Goal: Information Seeking & Learning: Learn about a topic

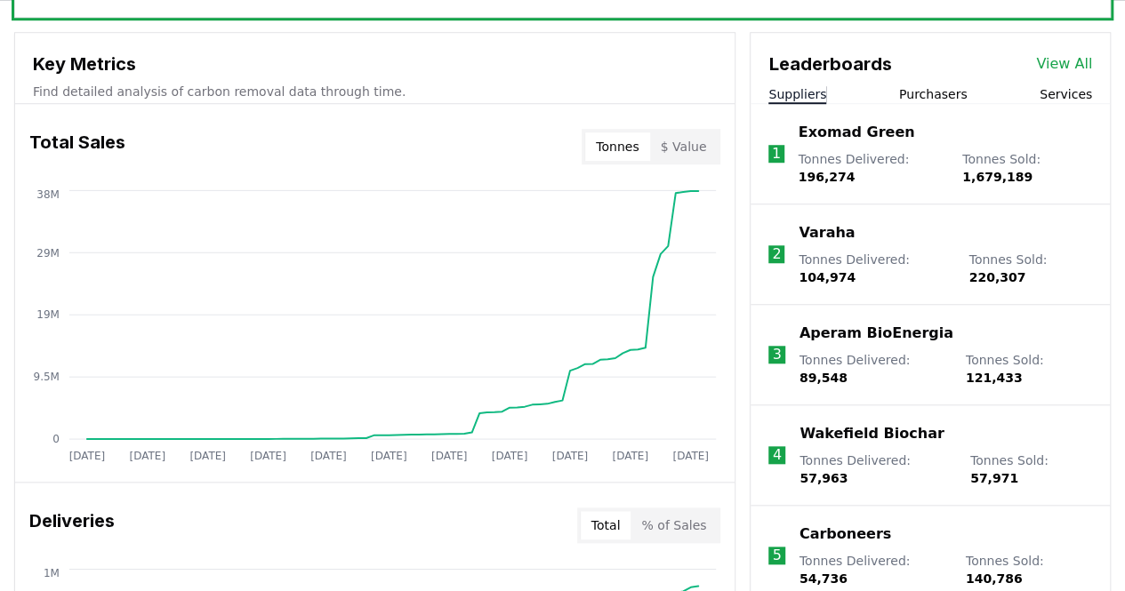
scroll to position [623, 0]
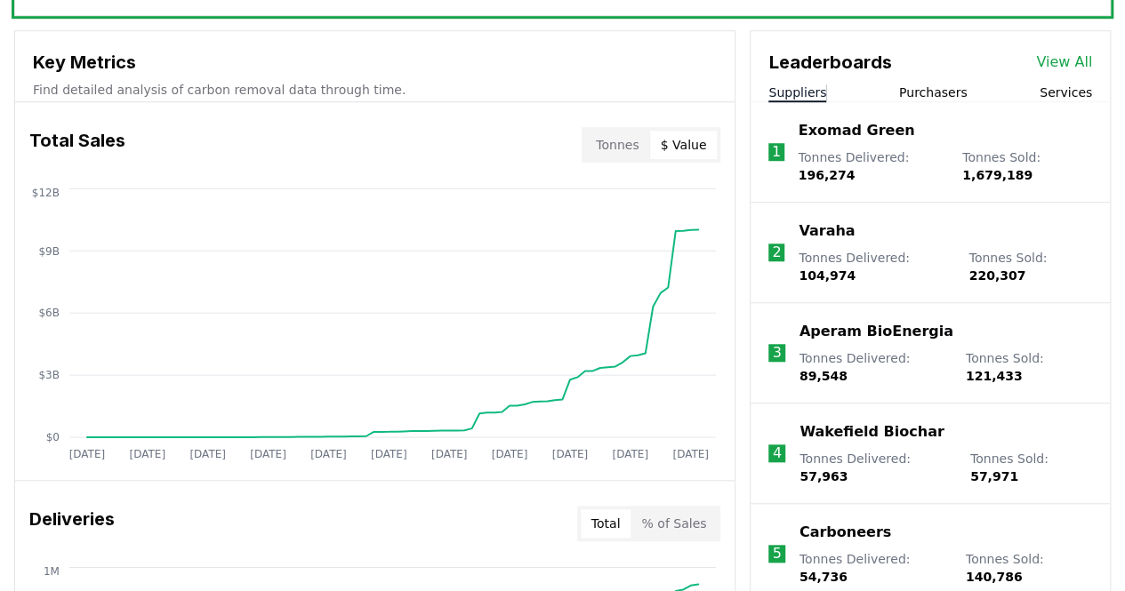
click at [676, 154] on button "$ Value" at bounding box center [684, 145] width 68 height 28
click at [624, 134] on button "Tonnes" at bounding box center [617, 145] width 64 height 28
click at [687, 150] on button "$ Value" at bounding box center [684, 145] width 68 height 28
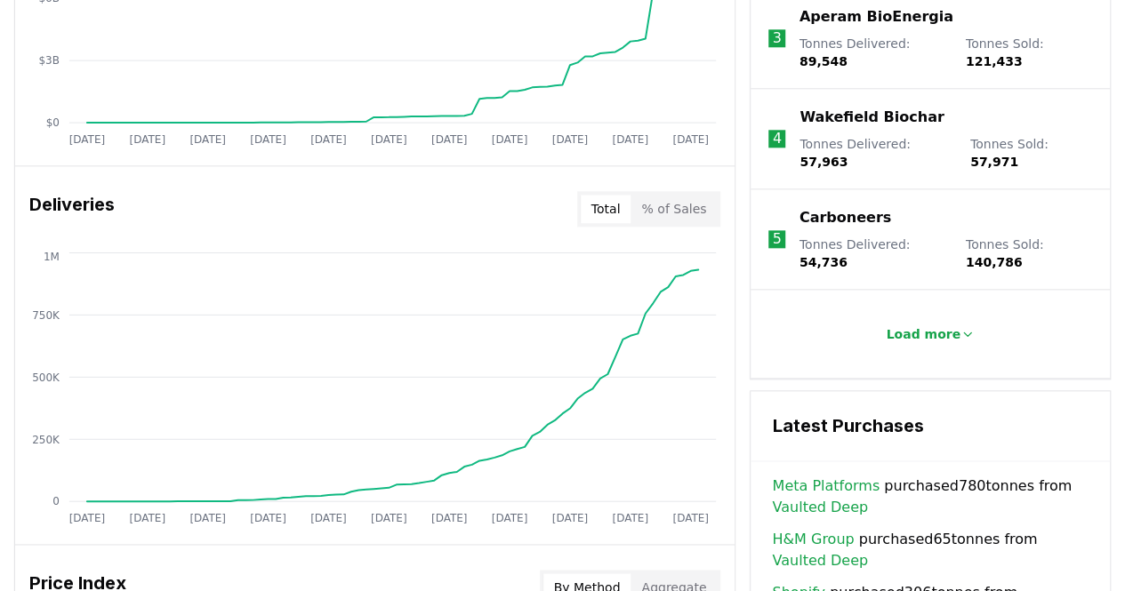
scroll to position [978, 0]
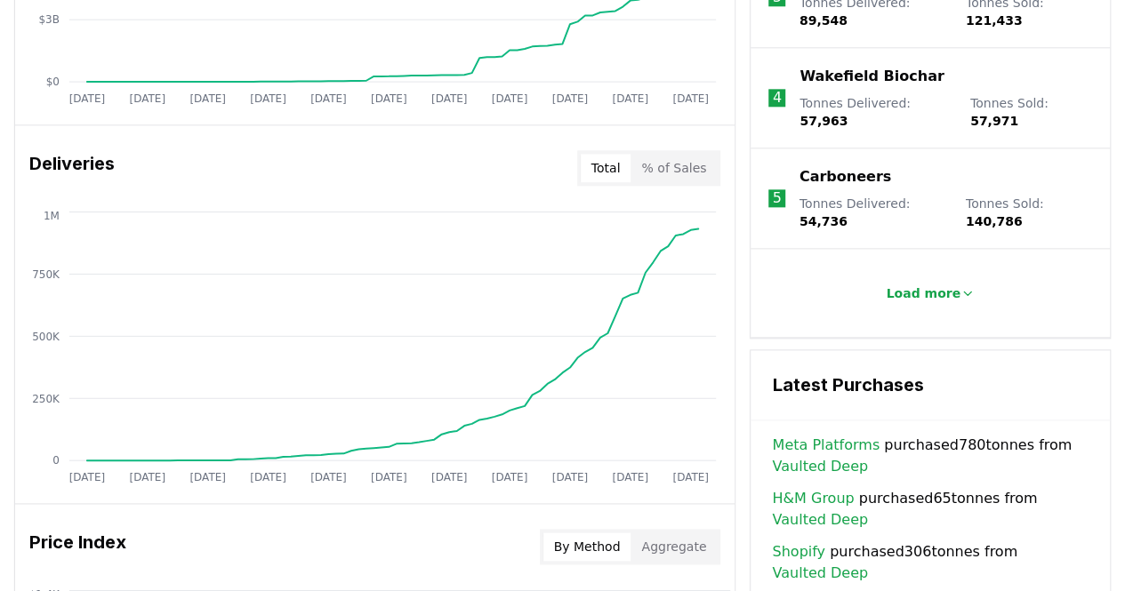
click at [678, 172] on button "% of Sales" at bounding box center [674, 168] width 86 height 28
click at [627, 157] on button "Total" at bounding box center [606, 168] width 51 height 28
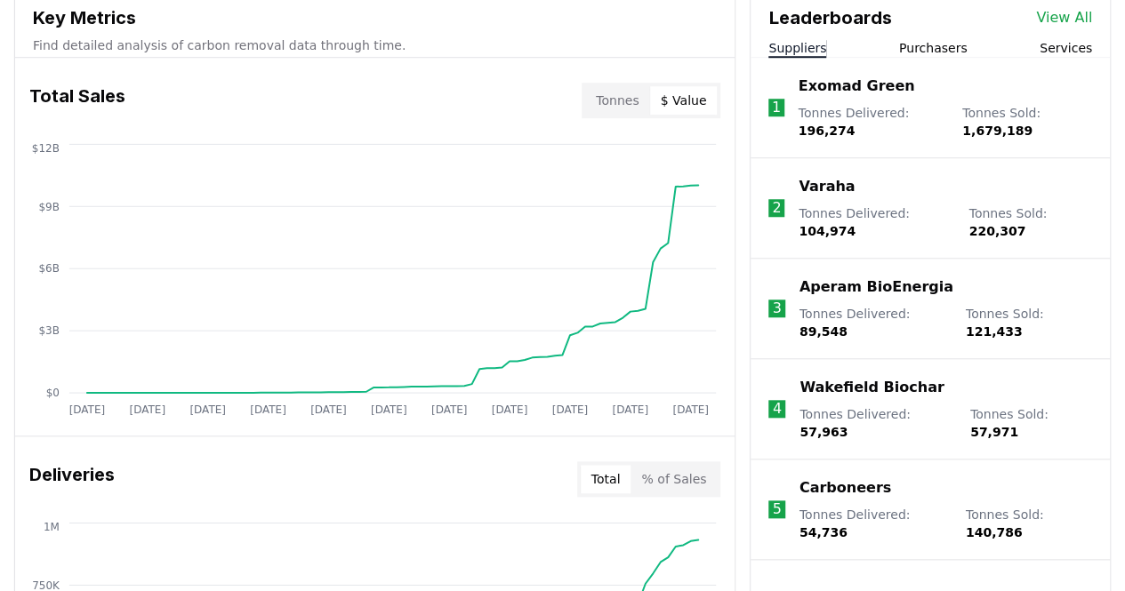
scroll to position [578, 0]
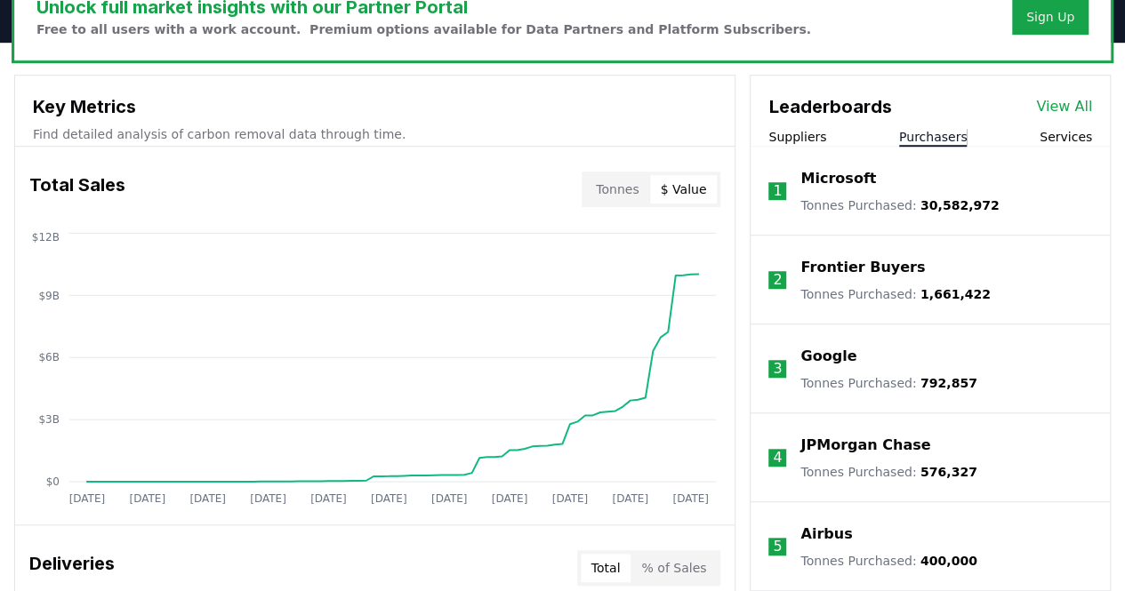
click at [932, 142] on button "Purchasers" at bounding box center [933, 137] width 68 height 18
click at [625, 187] on button "Tonnes" at bounding box center [617, 189] width 64 height 28
click at [833, 129] on div "Suppliers Purchasers Services" at bounding box center [930, 137] width 359 height 19
click at [815, 131] on button "Suppliers" at bounding box center [797, 137] width 58 height 18
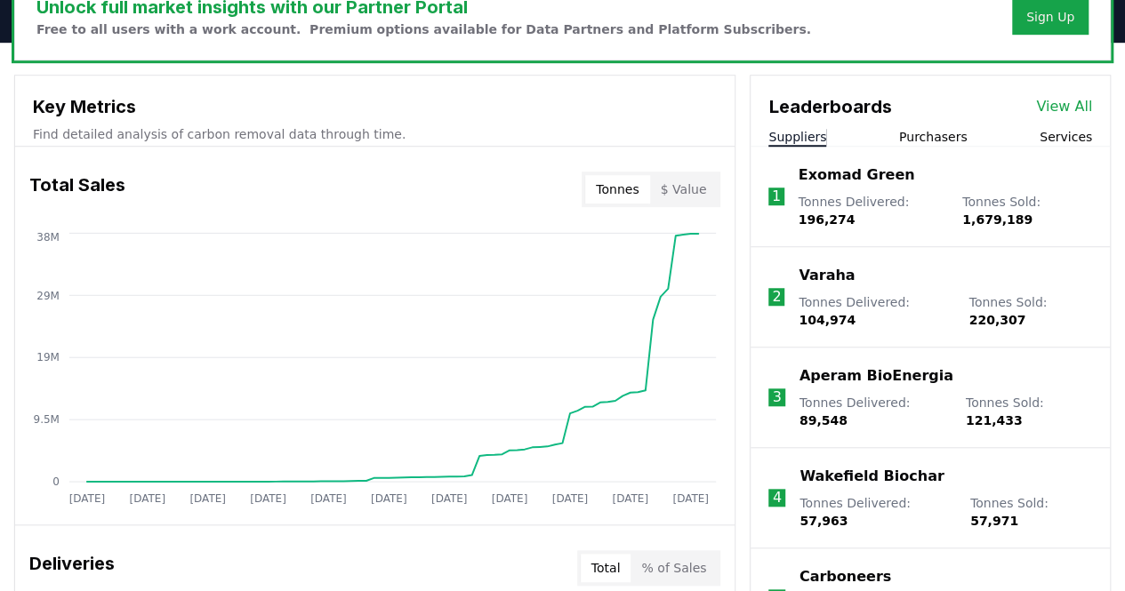
click at [916, 128] on button "Purchasers" at bounding box center [933, 137] width 68 height 18
click at [816, 128] on button "Suppliers" at bounding box center [797, 137] width 58 height 18
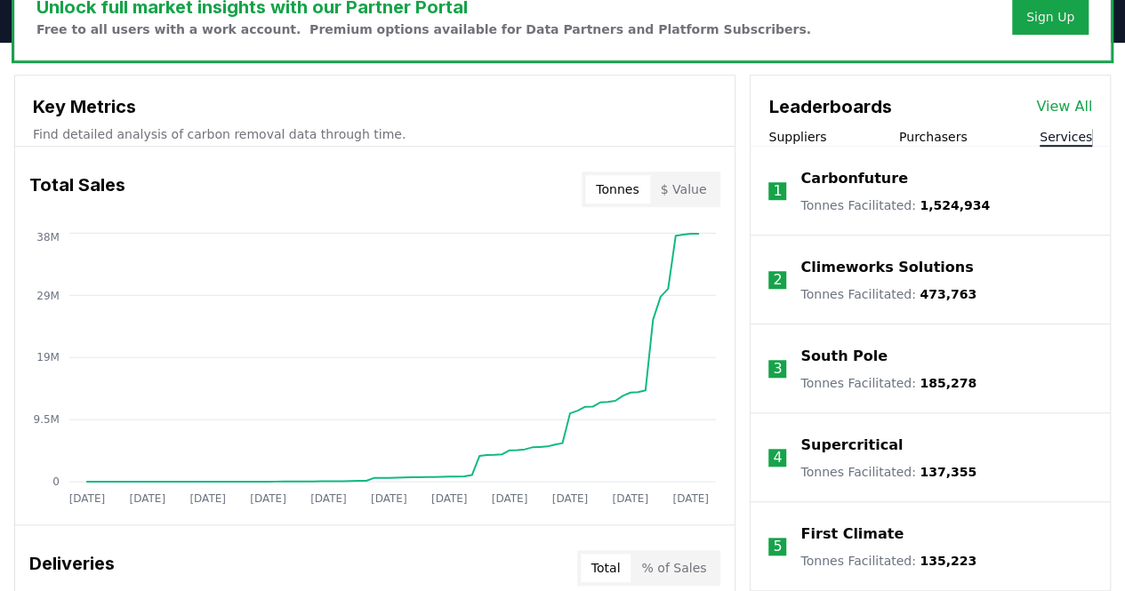
click at [1073, 129] on button "Services" at bounding box center [1066, 137] width 52 height 18
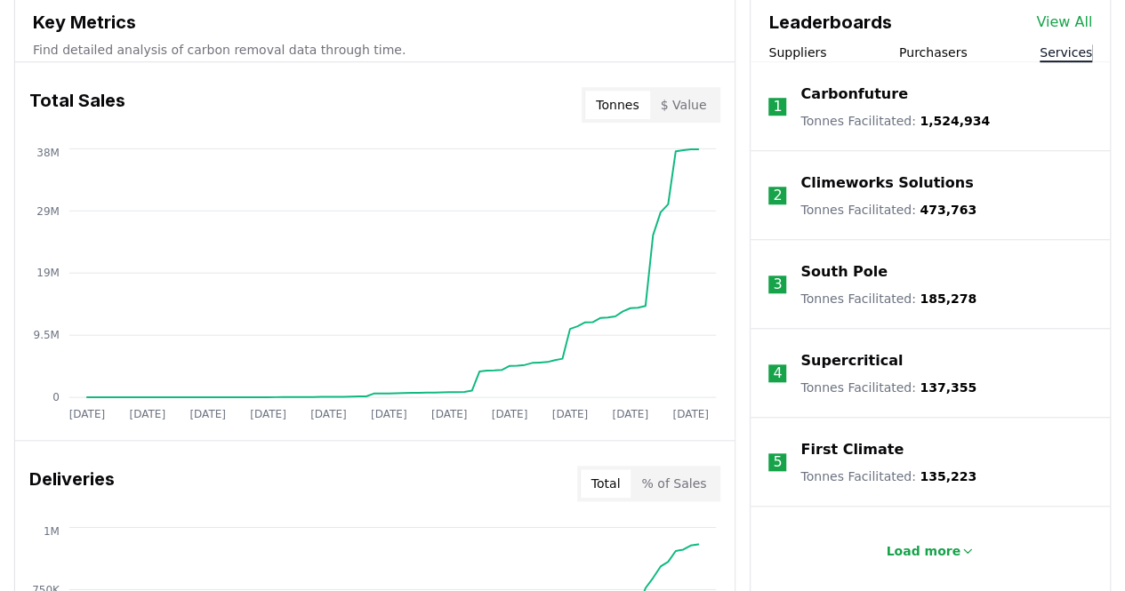
scroll to position [756, 0]
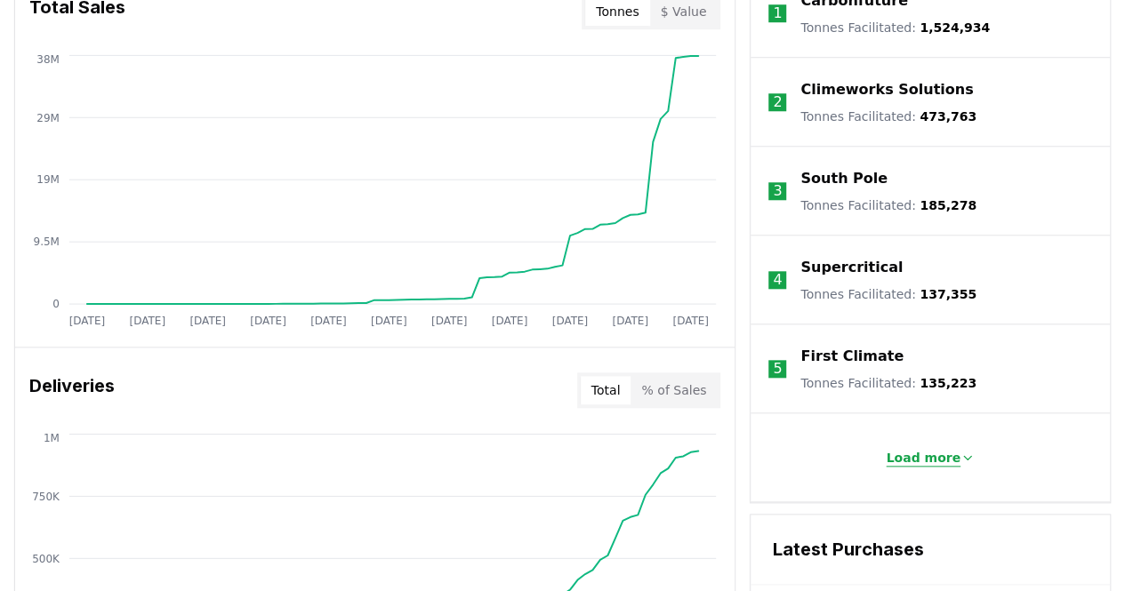
click at [962, 454] on icon at bounding box center [967, 458] width 14 height 14
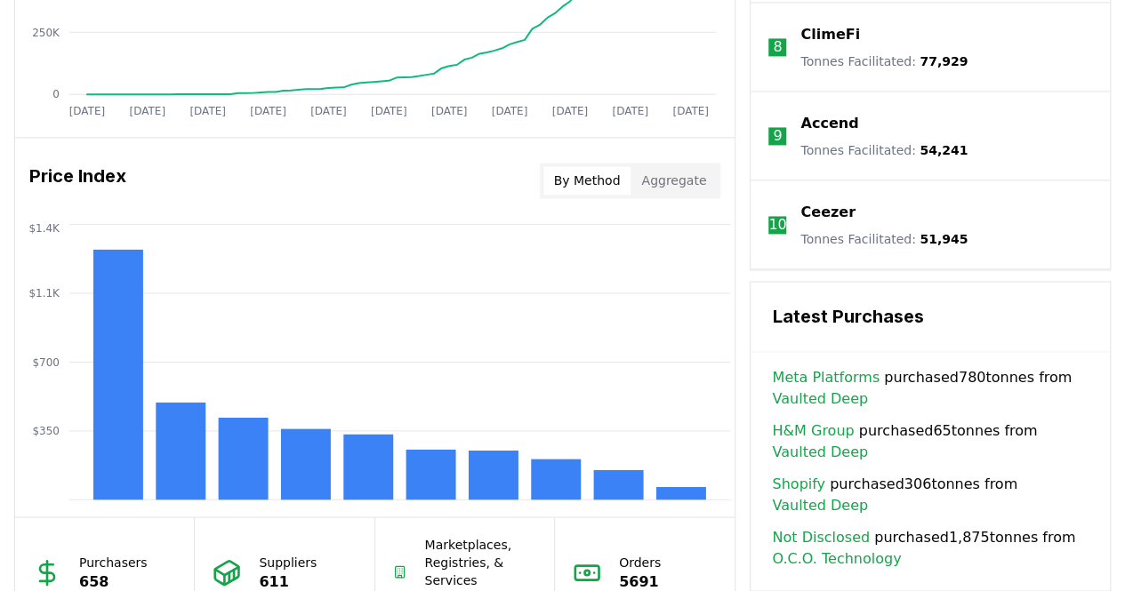
scroll to position [1378, 0]
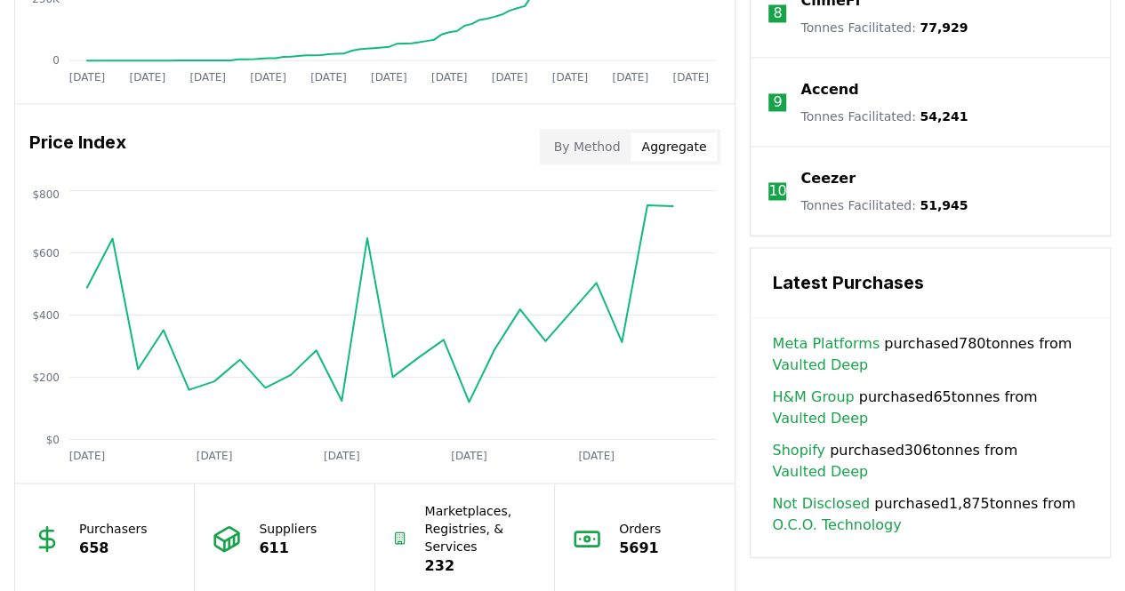
click at [678, 147] on button "Aggregate" at bounding box center [674, 147] width 86 height 28
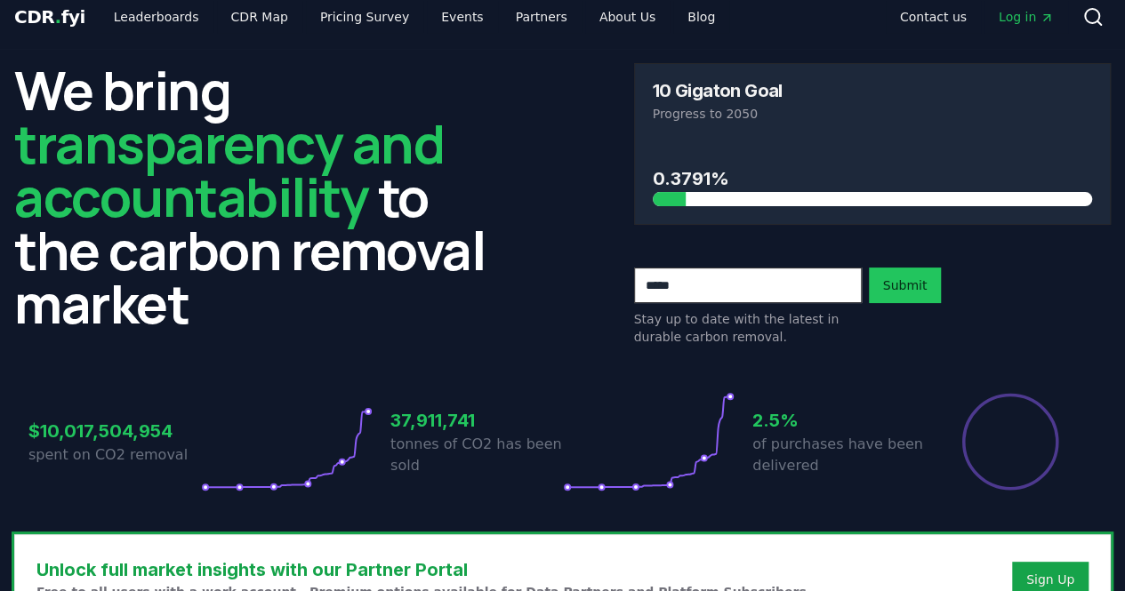
scroll to position [0, 0]
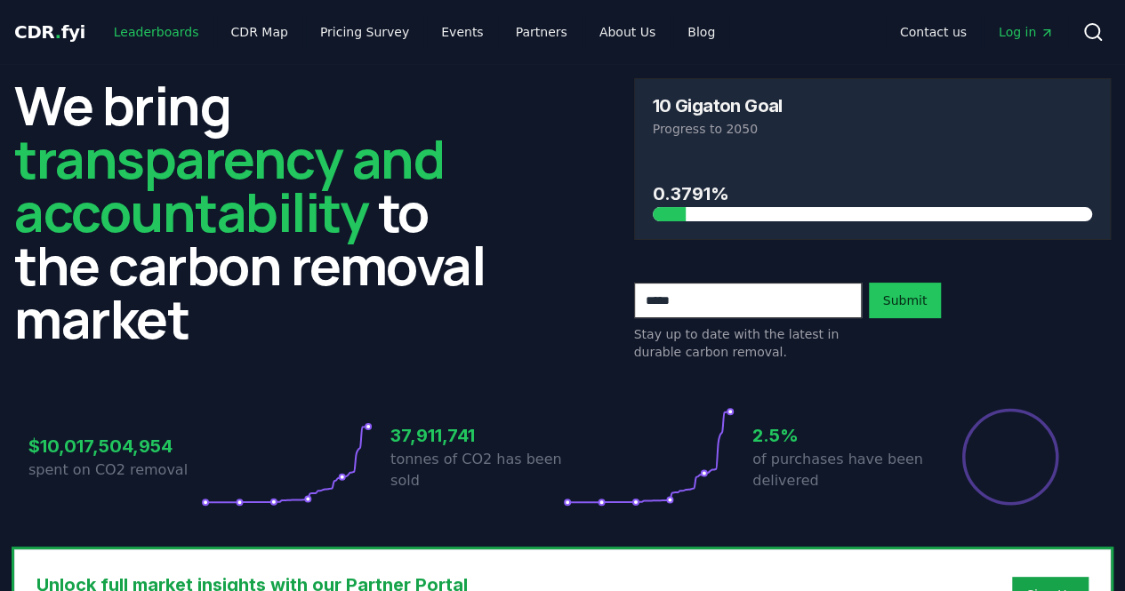
click at [114, 29] on link "Leaderboards" at bounding box center [157, 32] width 114 height 32
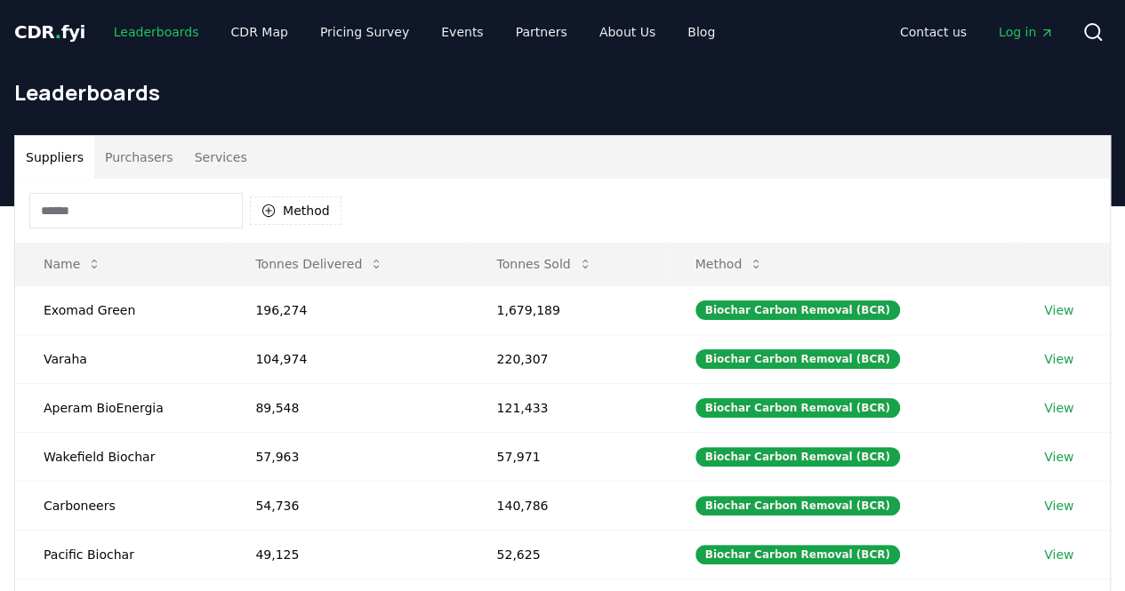
scroll to position [89, 0]
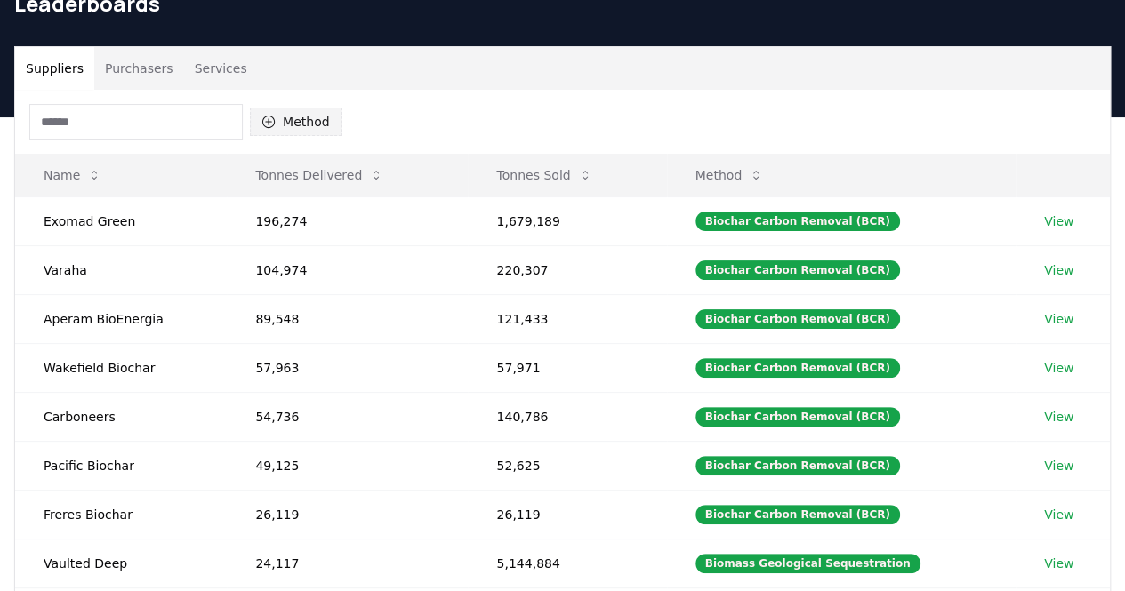
click at [292, 111] on button "Method" at bounding box center [296, 122] width 92 height 28
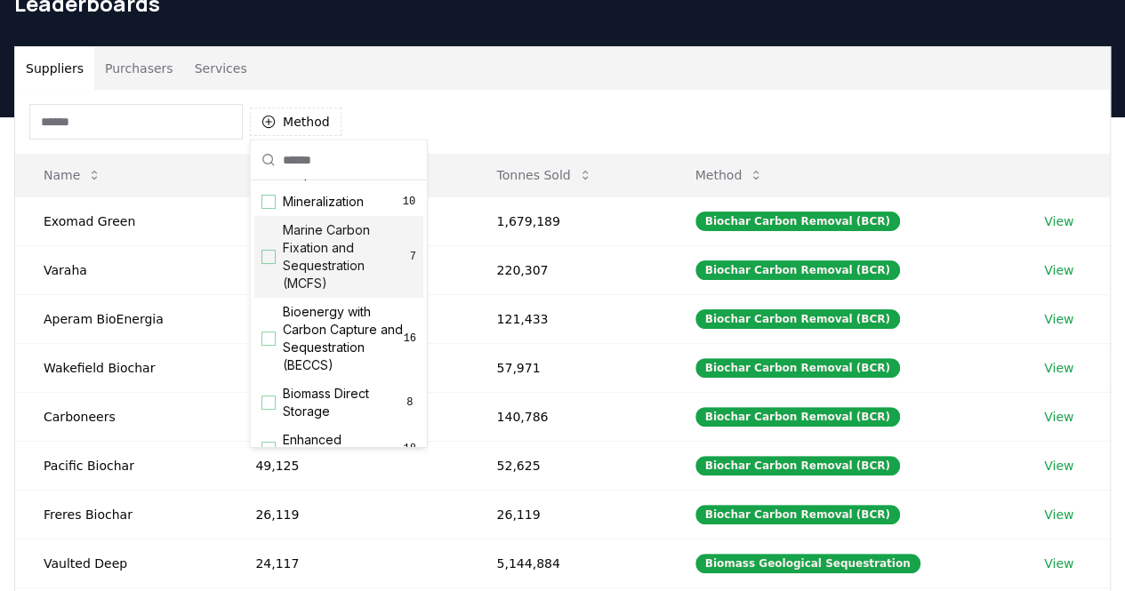
click at [356, 280] on span "Marine Carbon Fixation and Sequestration (MCFS)" at bounding box center [346, 256] width 127 height 71
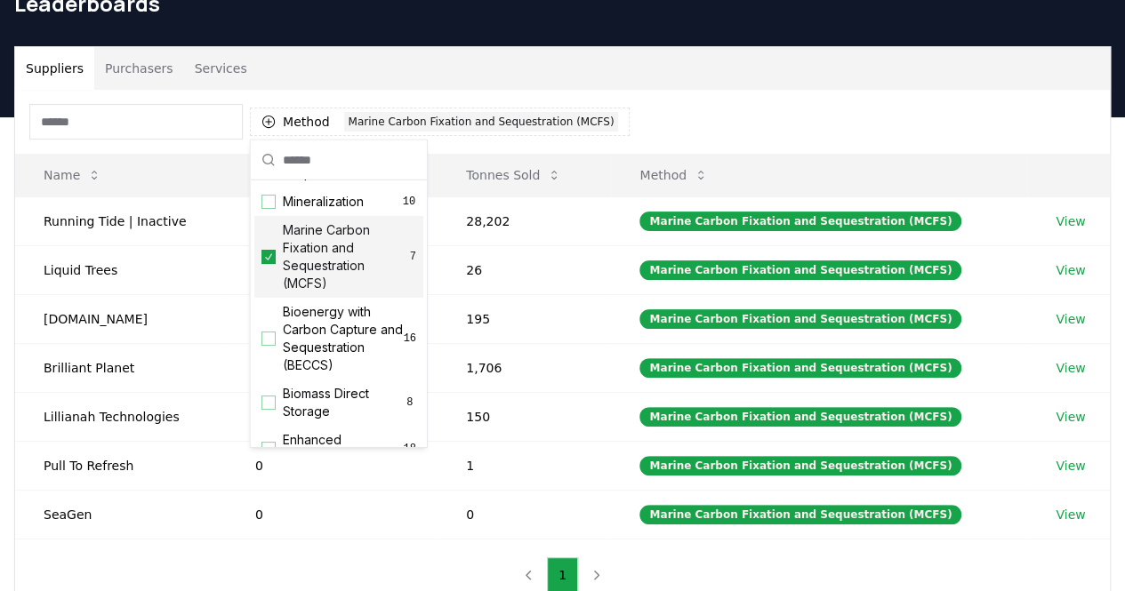
click at [356, 280] on span "Marine Carbon Fixation and Sequestration (MCFS)" at bounding box center [346, 256] width 127 height 71
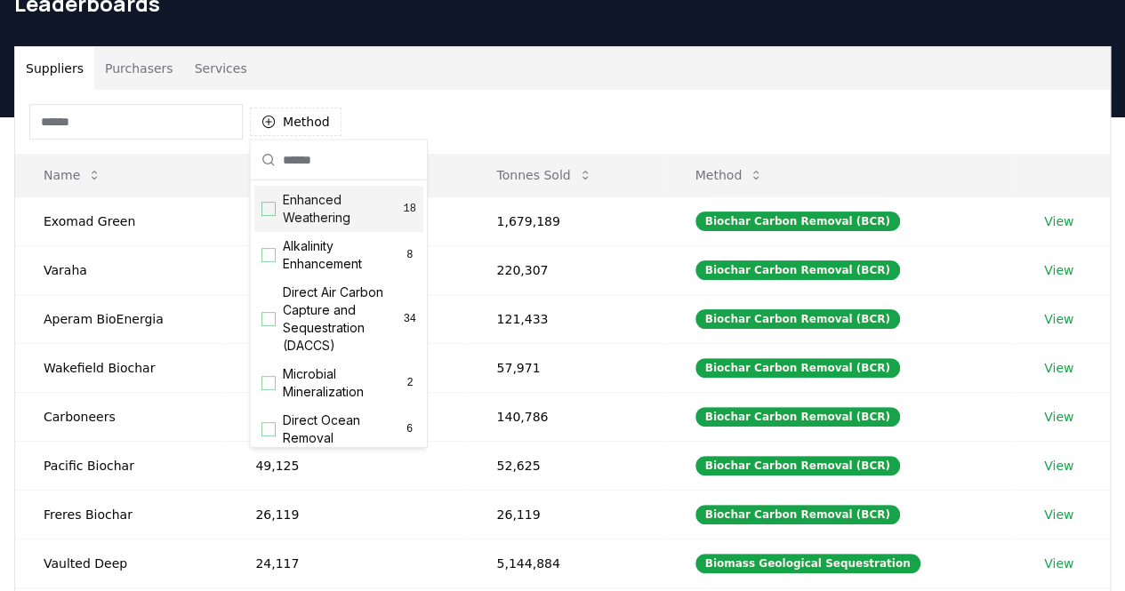
scroll to position [356, 0]
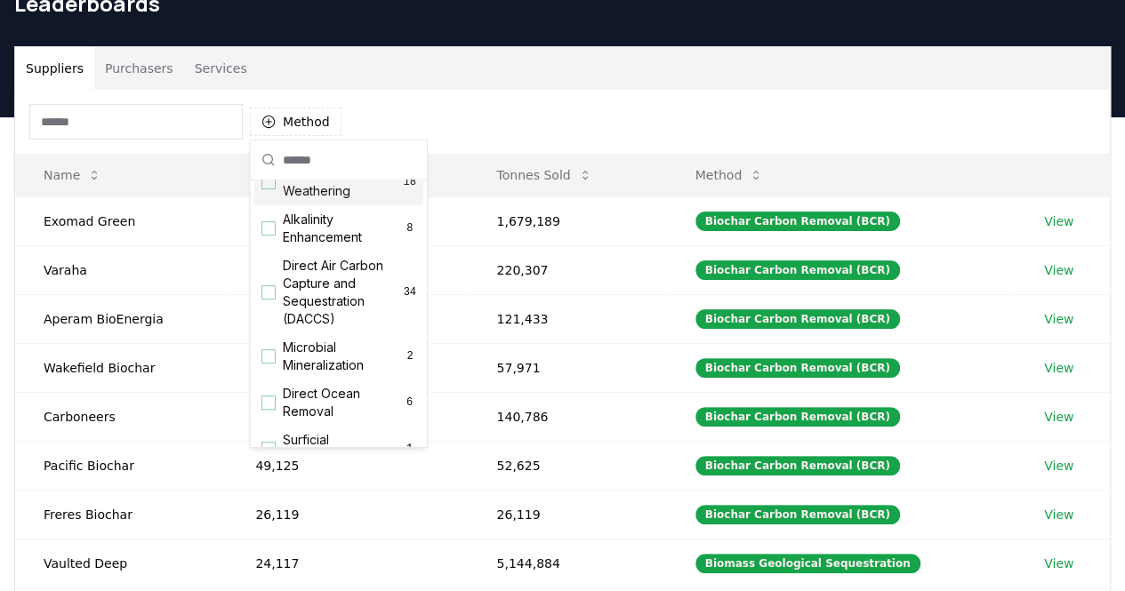
click at [324, 200] on span "Enhanced Weathering" at bounding box center [343, 183] width 120 height 36
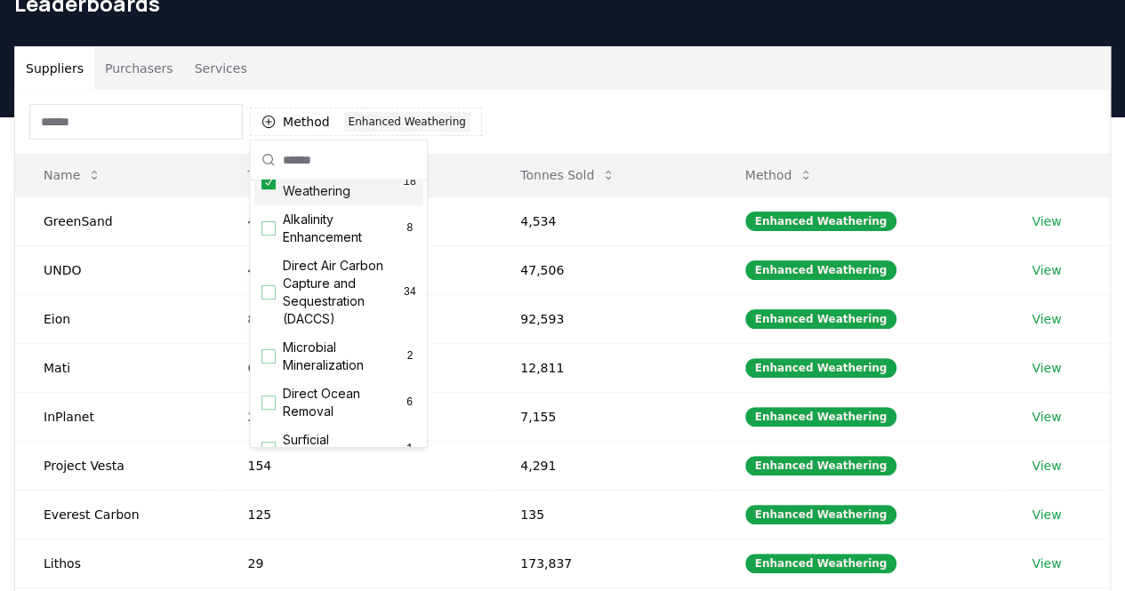
click at [324, 200] on span "Enhanced Weathering" at bounding box center [343, 183] width 120 height 36
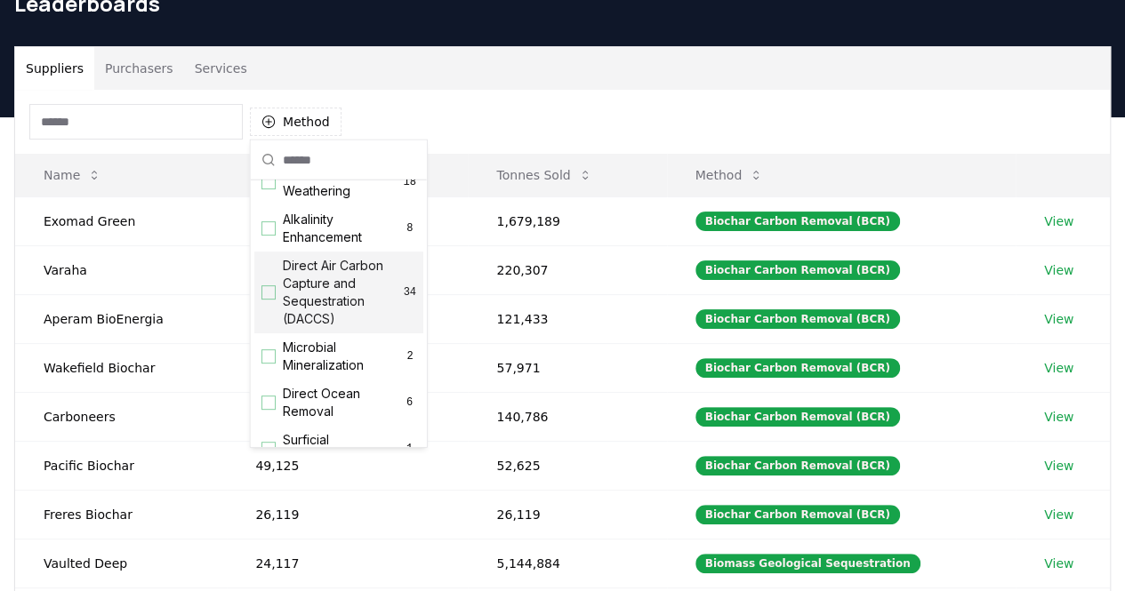
click at [346, 301] on span "Direct Air Carbon Capture and Sequestration (DACCS)" at bounding box center [343, 292] width 121 height 71
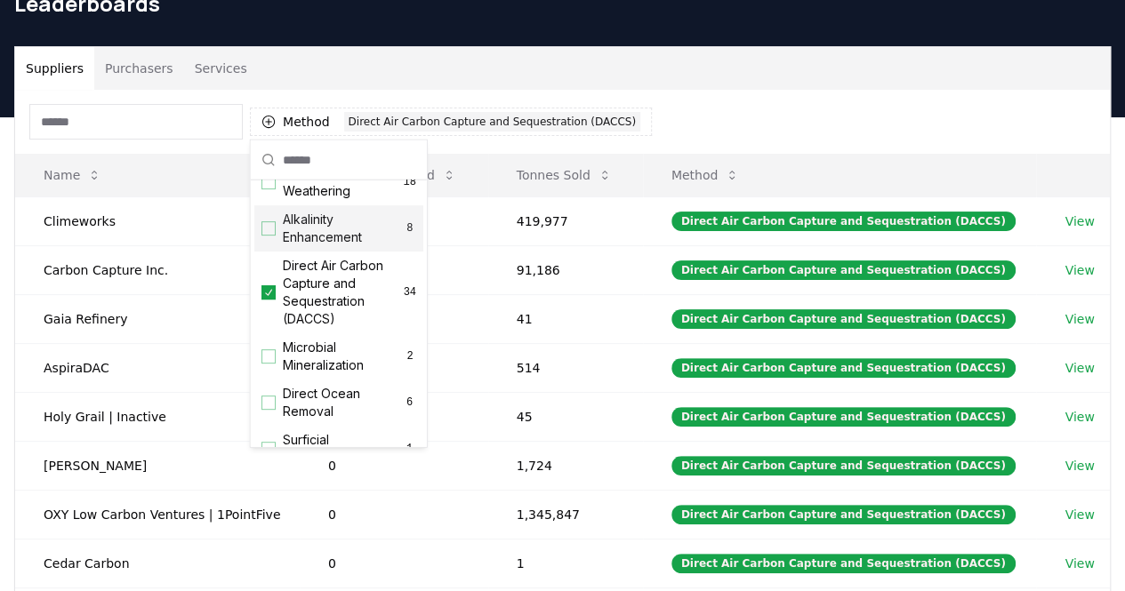
click at [735, 100] on div "Method 1 Direct Air Carbon Capture and Sequestration (DACCS)" at bounding box center [562, 122] width 1095 height 64
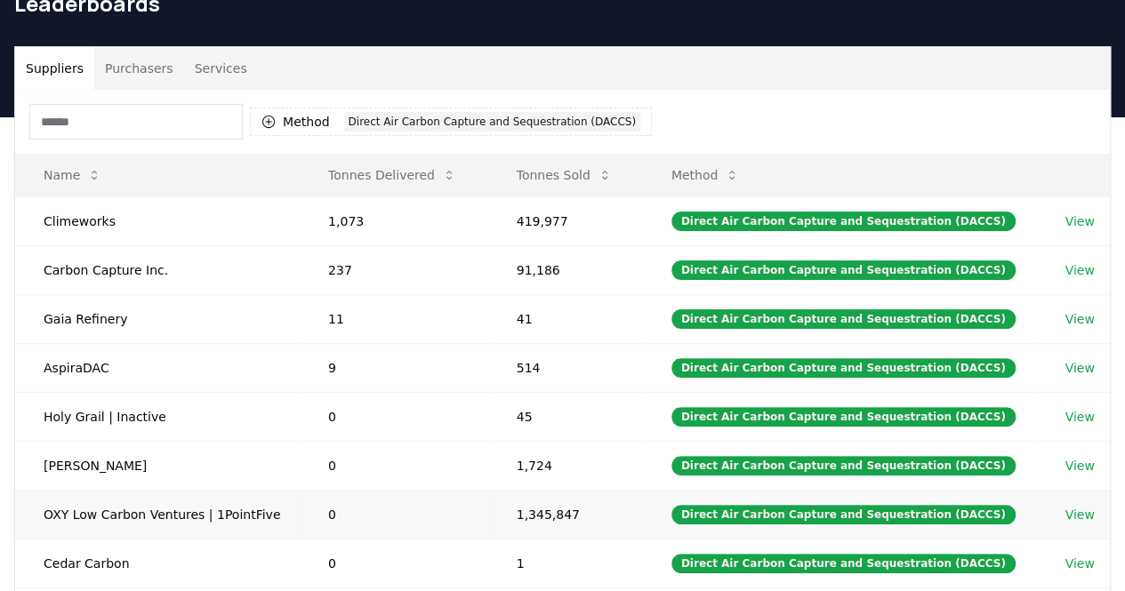
scroll to position [267, 0]
